Goal: Submit feedback/report problem

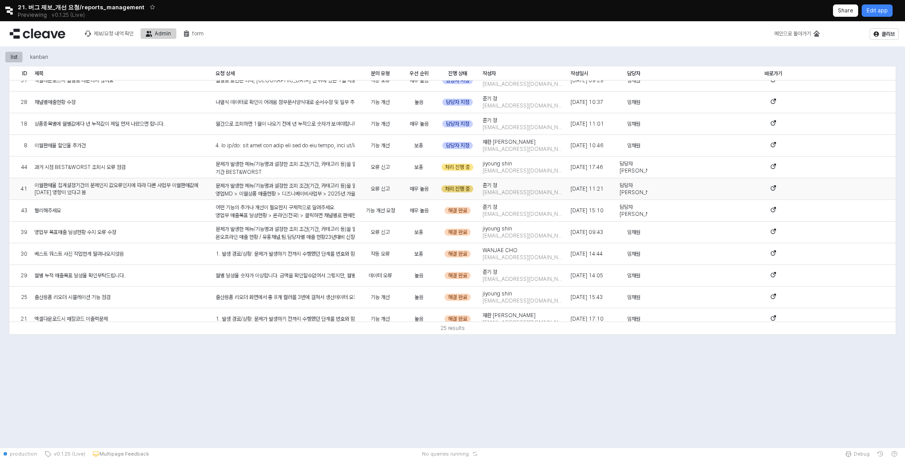
scroll to position [11, 0]
click at [329, 166] on div "문제가 발생한 메뉴/기능명과 설정한 조회 조건(기간, 카테고리 등)을 알려주세요. 기간 BEST&WORST 1) 전년 동주간에 BEST상품을 …" at bounding box center [285, 277] width 139 height 235
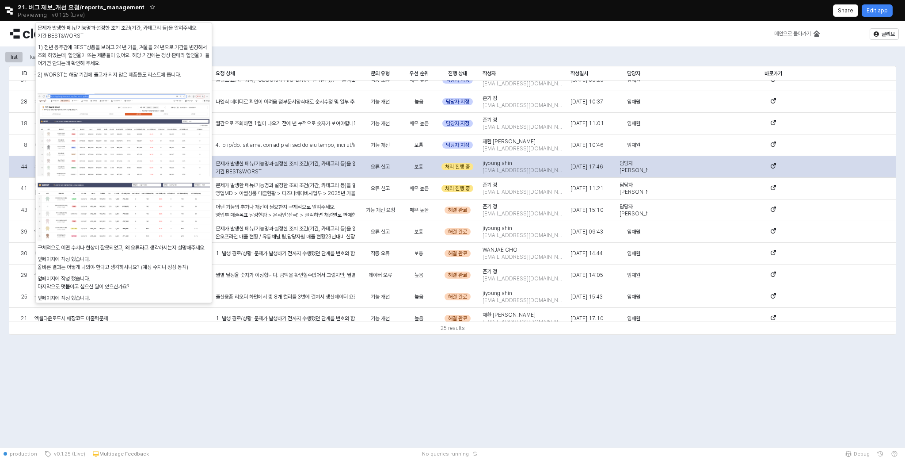
click at [309, 166] on div "문제가 발생한 메뉴/기능명과 설정한 조회 조건(기간, 카테고리 등)을 알려주세요. 기간 BEST&WORST 1) 전년 동주간에 BEST상품을 …" at bounding box center [285, 277] width 139 height 235
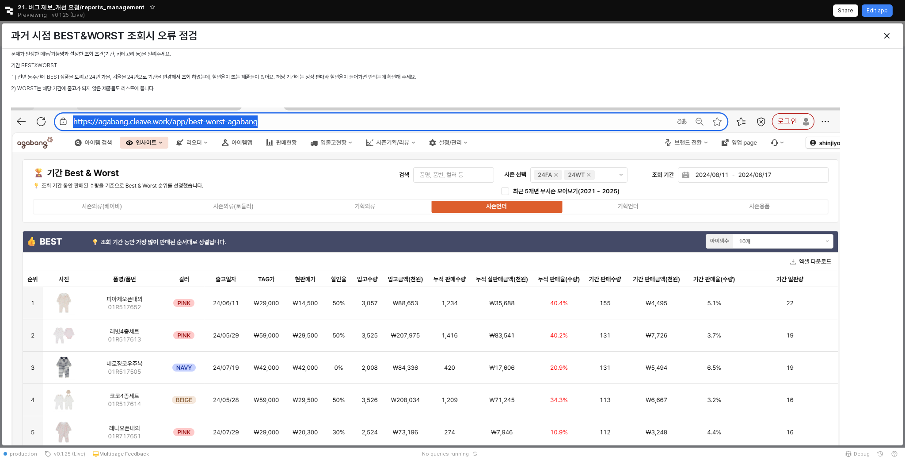
scroll to position [0, 0]
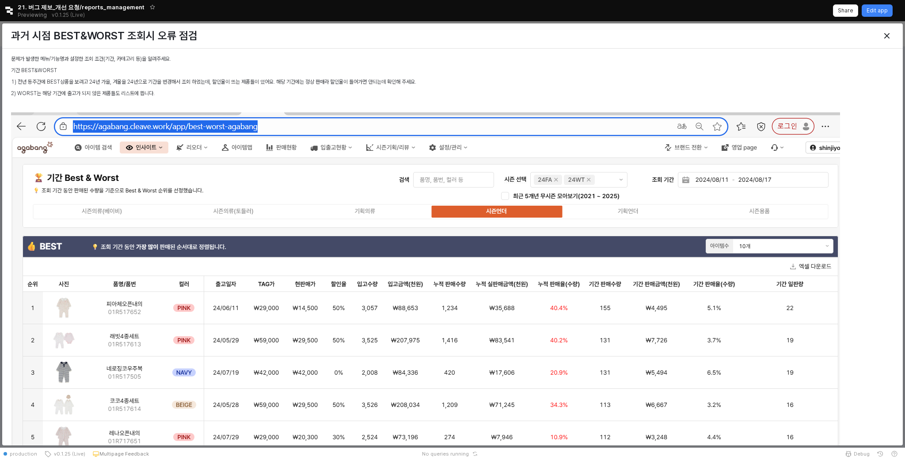
click at [53, 91] on p "2) WORST는 해당 기간에 출고가 되지 않은 제품들도 리스트에 뜹니다." at bounding box center [452, 93] width 883 height 8
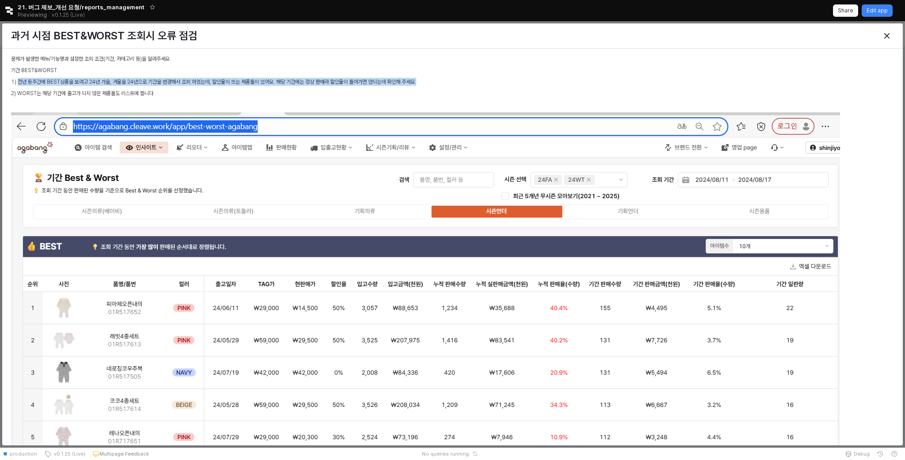
drag, startPoint x: 18, startPoint y: 81, endPoint x: 431, endPoint y: 78, distance: 413.2
click at [431, 78] on p "1) 전년 동주간에 BEST상품을 보려고 24년 가을, 겨울을 24년으로 기간을 변경해서 조회 하였는데, 할인율이 뜨는 제품들이 있어요. 해당…" at bounding box center [452, 82] width 883 height 8
copy p "전년 동주간에 BEST상품을 보려고 24년 가을, 겨울을 24년으로 기간을 변경해서 조회 하였는데, 할인율이 뜨는 제품들이 있어요. 해당 기간…"
